Goal: Find specific page/section: Find specific page/section

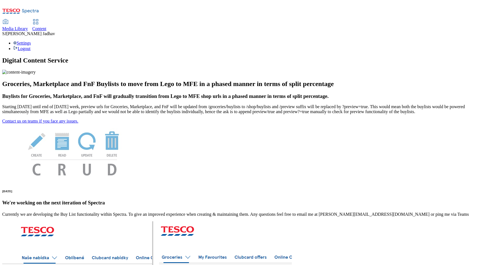
click at [46, 26] on span "Content" at bounding box center [39, 28] width 14 height 5
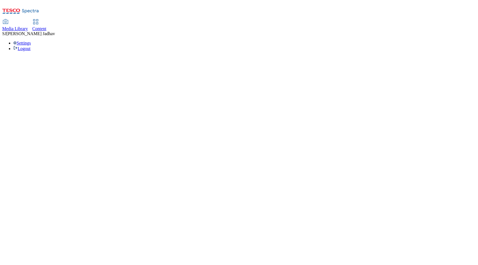
select select "ghs-[GEOGRAPHIC_DATA]"
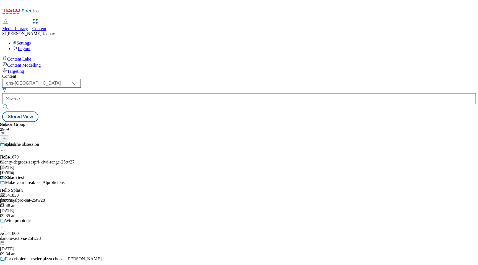
click at [28, 26] on span "Media Library" at bounding box center [15, 28] width 26 height 5
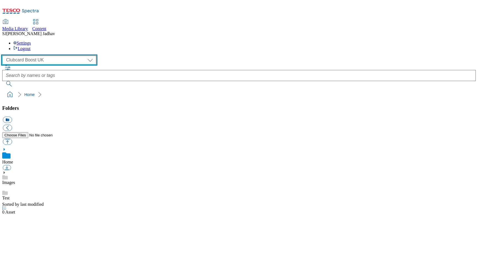
click at [45, 56] on select "Clubcard Boost UK Clubcard Marketing Dotcom UK Emails GHS Marketing UK GHS ROI …" at bounding box center [49, 60] width 94 height 9
select select "flare-ghs-mktg"
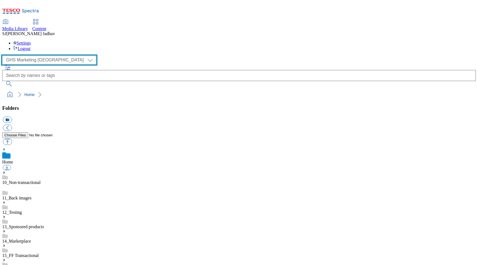
scroll to position [0, 0]
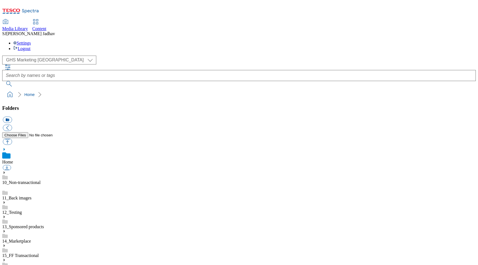
click at [5, 259] on use at bounding box center [4, 260] width 1 height 3
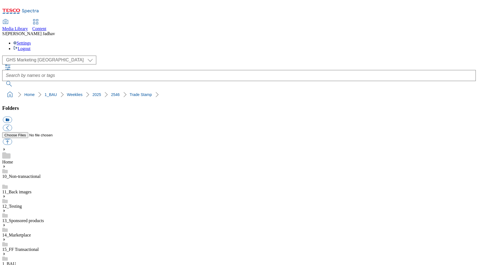
scroll to position [415, 0]
